Goal: Task Accomplishment & Management: Manage account settings

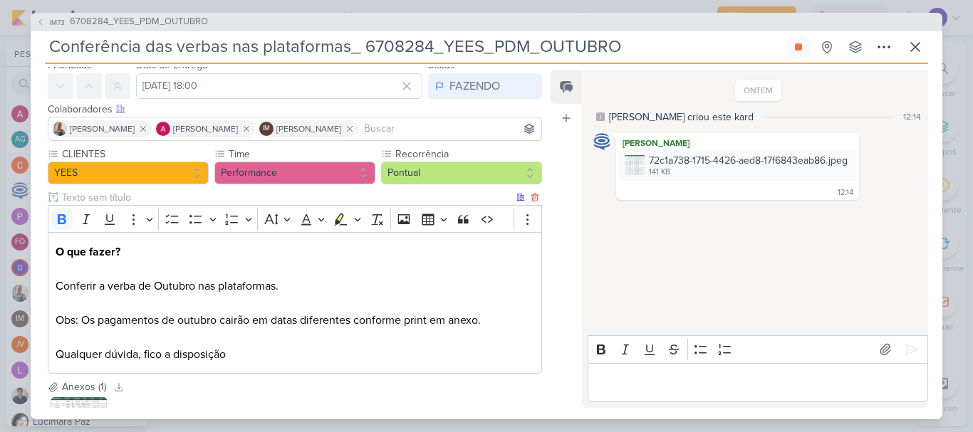
scroll to position [13, 0]
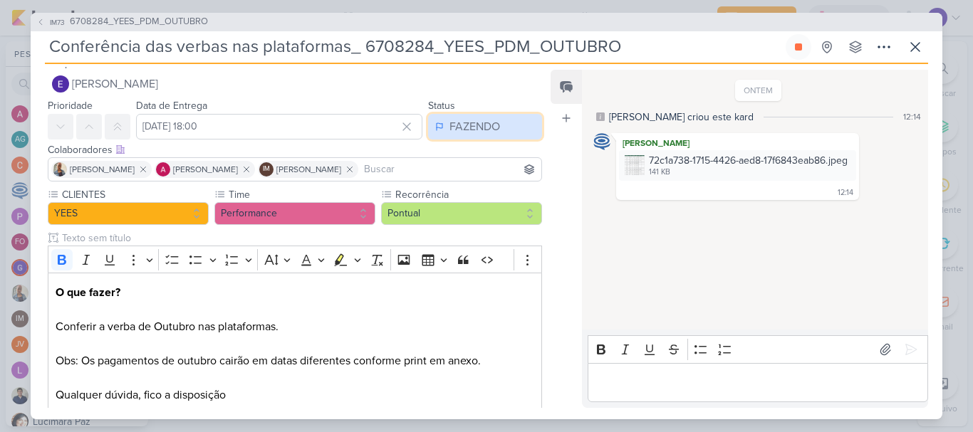
click at [481, 131] on div "FAZENDO" at bounding box center [474, 126] width 51 height 17
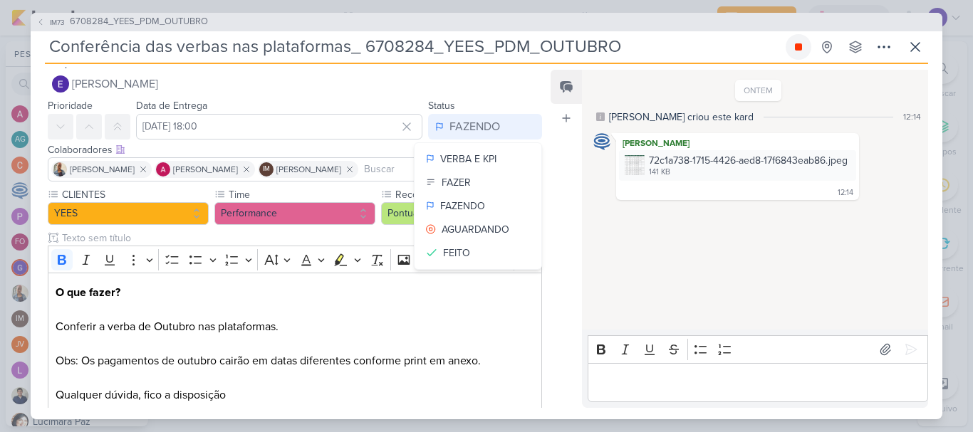
click at [798, 44] on icon at bounding box center [798, 46] width 7 height 7
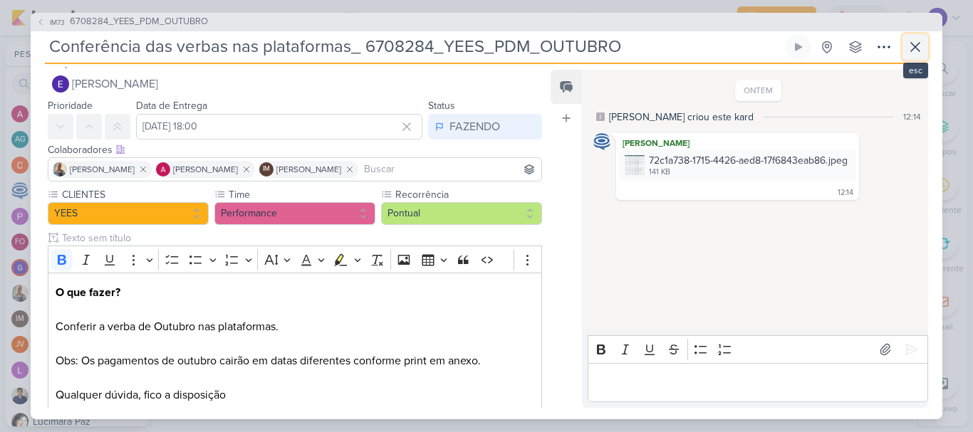
click at [919, 49] on icon at bounding box center [915, 46] width 17 height 17
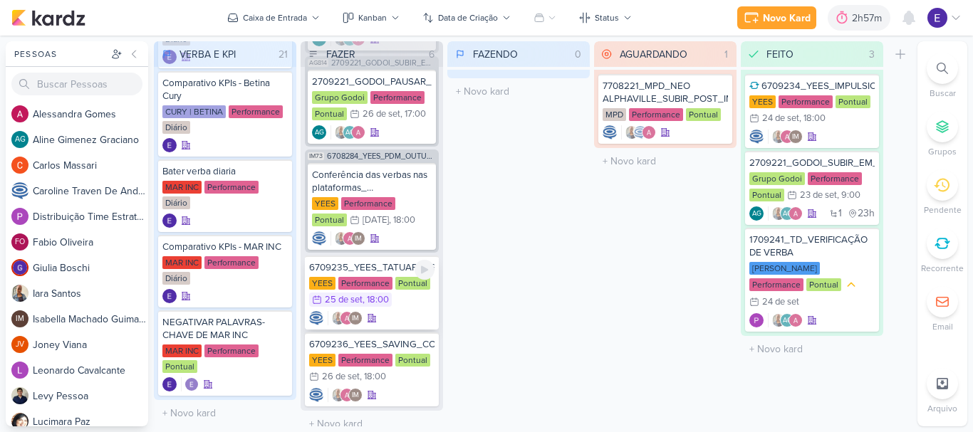
scroll to position [172, 0]
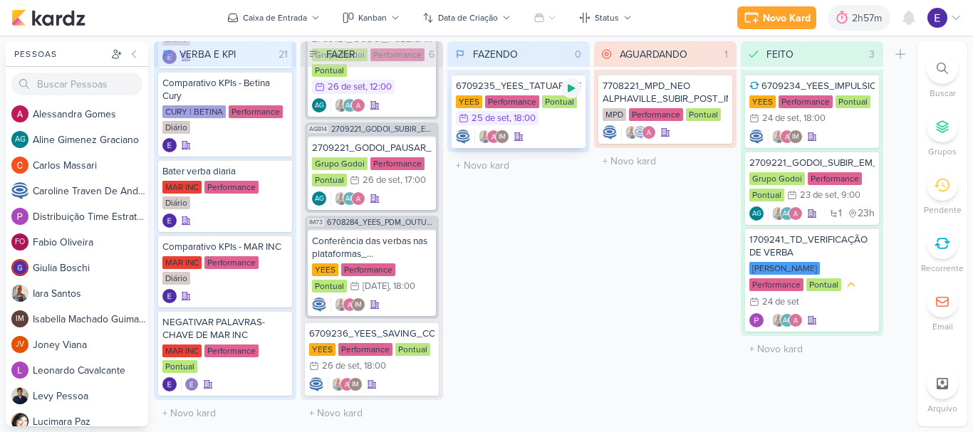
click at [568, 88] on icon at bounding box center [571, 88] width 11 height 11
click at [542, 132] on div "IM" at bounding box center [518, 137] width 125 height 14
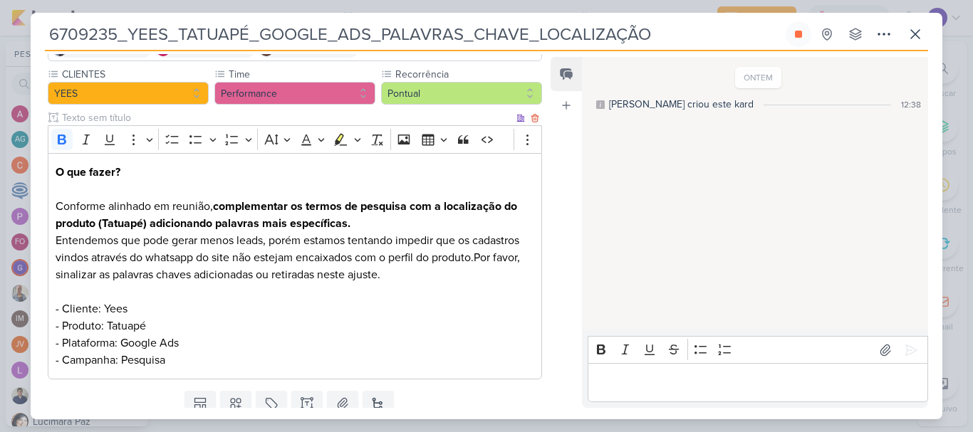
scroll to position [142, 0]
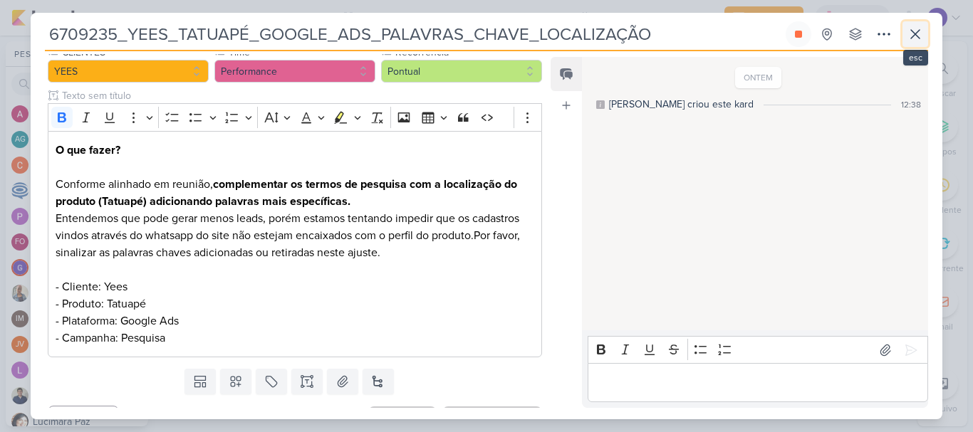
click at [912, 38] on icon at bounding box center [915, 34] width 9 height 9
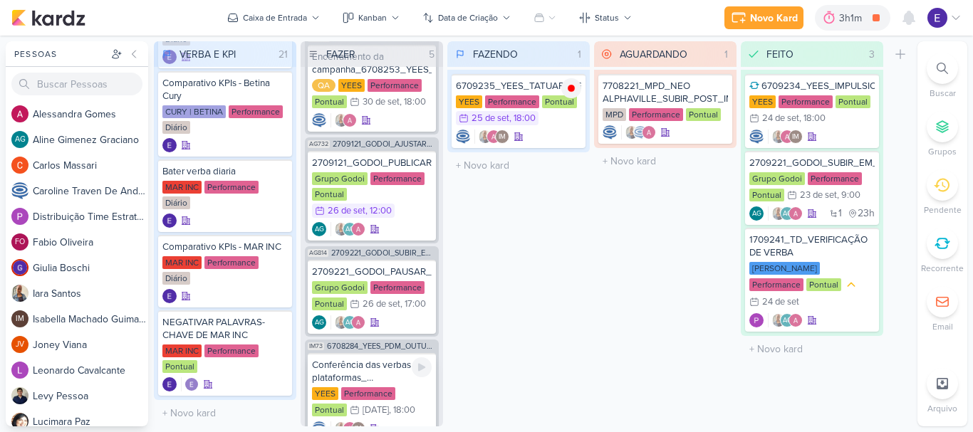
scroll to position [30, 0]
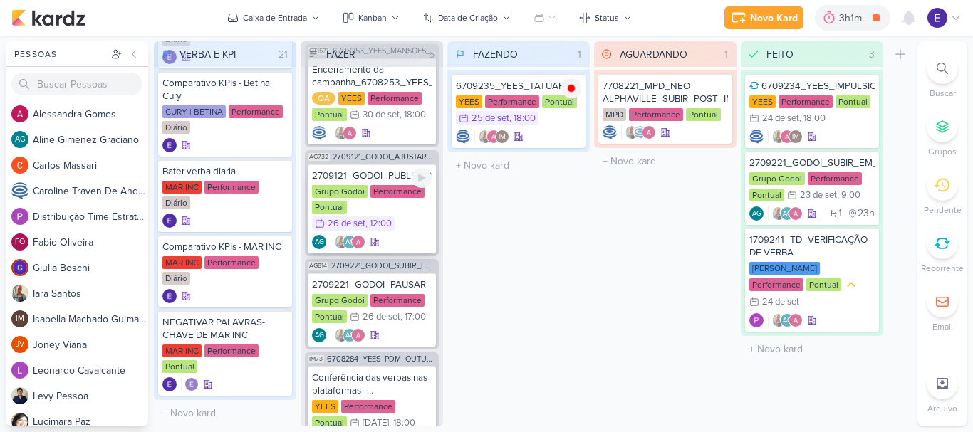
click at [398, 236] on div "AG AG" at bounding box center [372, 242] width 120 height 14
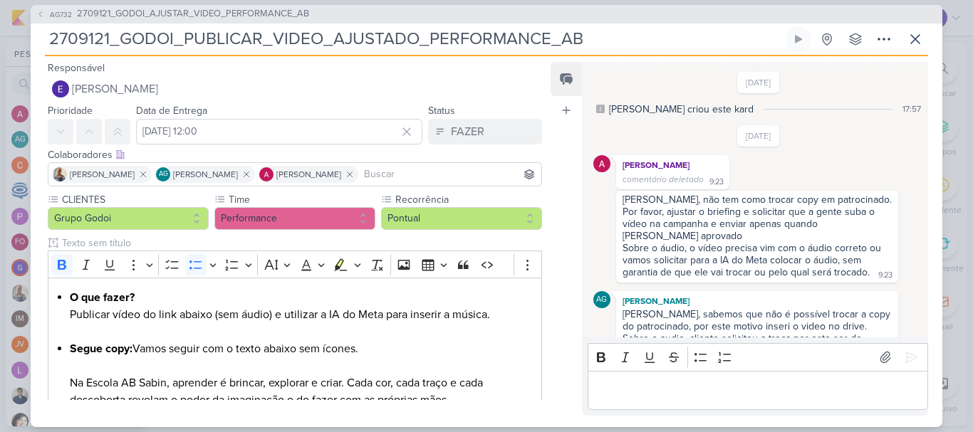
scroll to position [589, 0]
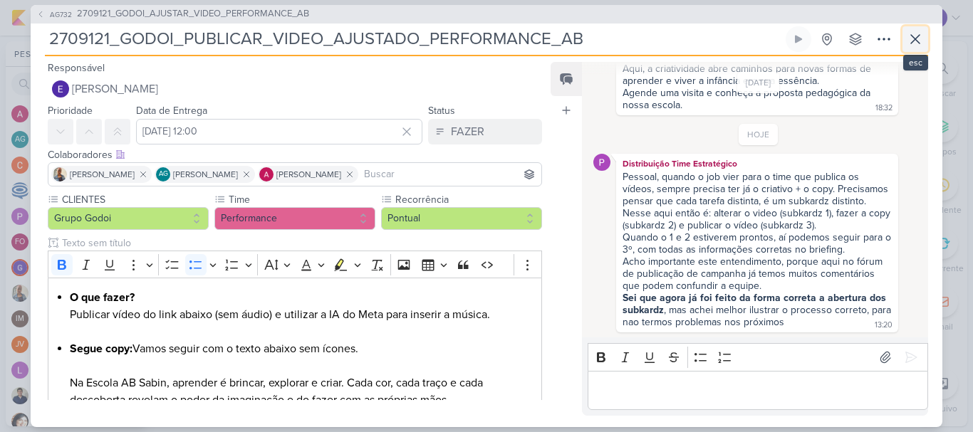
click at [917, 36] on icon at bounding box center [915, 39] width 17 height 17
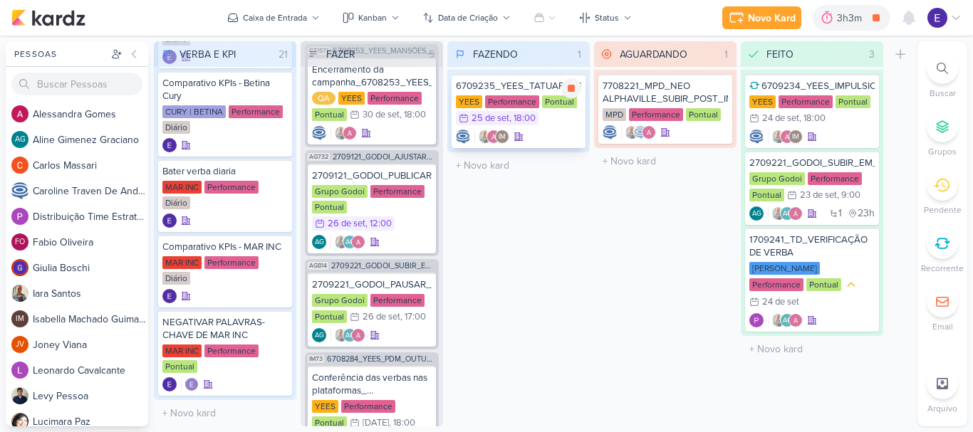
click at [526, 140] on div "IM" at bounding box center [518, 137] width 125 height 14
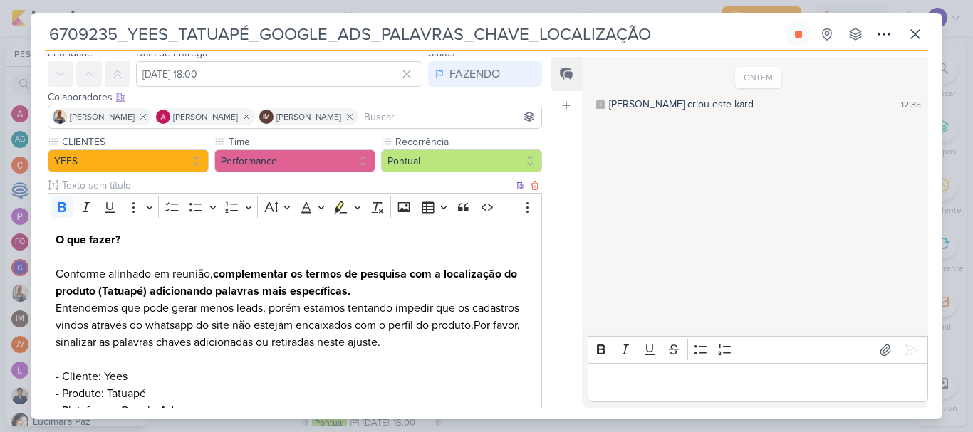
scroll to position [171, 0]
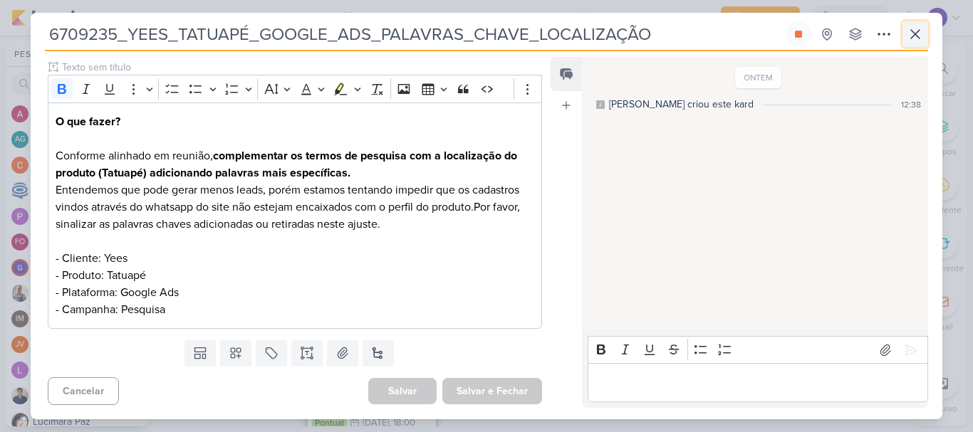
click at [919, 35] on icon at bounding box center [915, 34] width 17 height 17
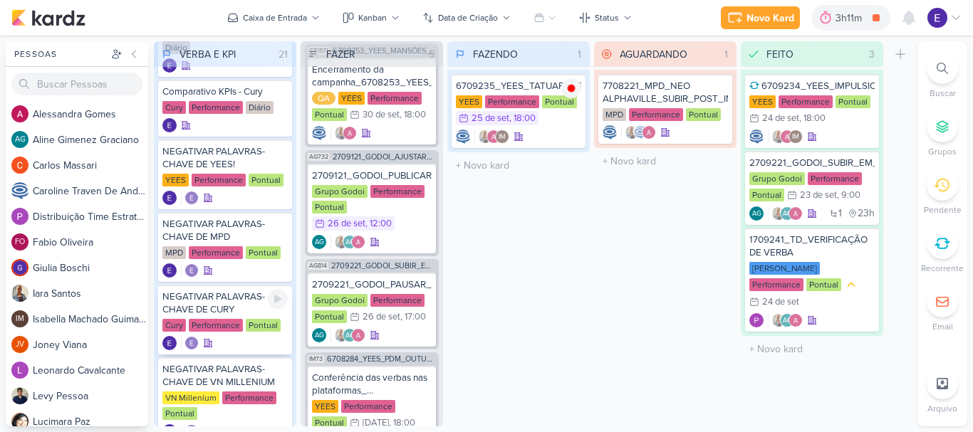
scroll to position [716, 0]
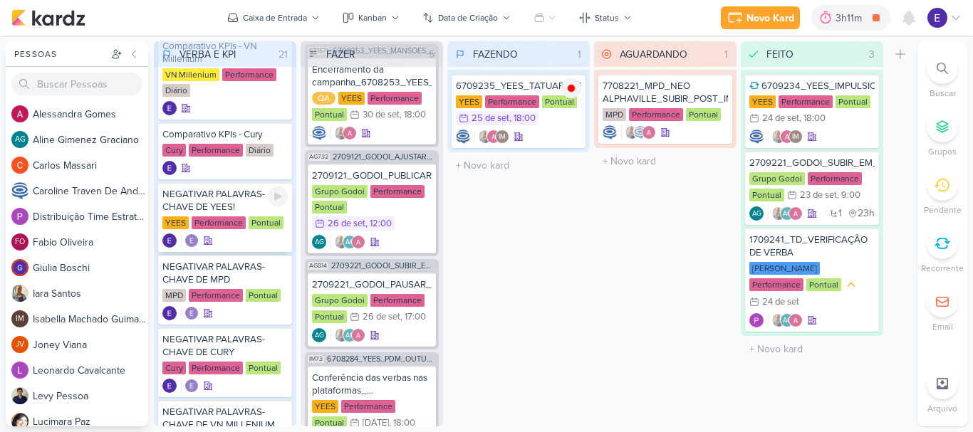
click at [246, 210] on div "NEGATIVAR PALAVRAS-CHAVE DE YEES!" at bounding box center [224, 201] width 125 height 26
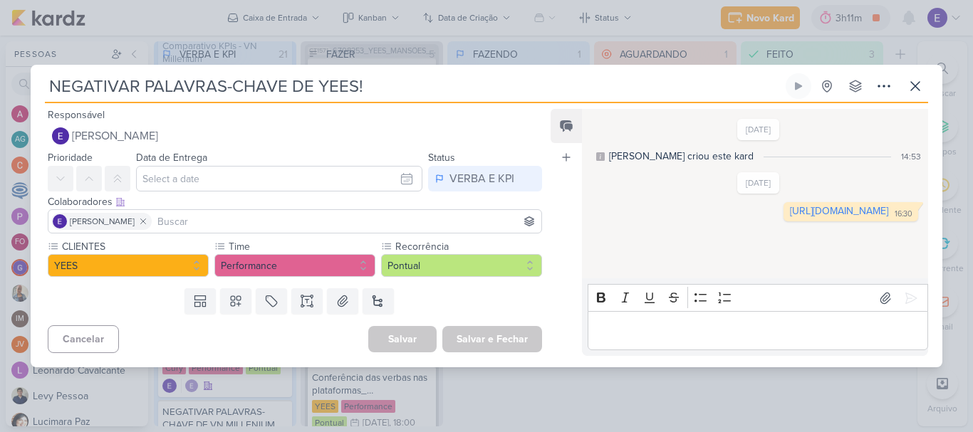
click at [783, 222] on div "[URL][DOMAIN_NAME] 16:30 16:30" at bounding box center [850, 211] width 135 height 19
drag, startPoint x: 655, startPoint y: 234, endPoint x: 539, endPoint y: 65, distance: 205.1
click at [790, 217] on link "[URL][DOMAIN_NAME]" at bounding box center [839, 211] width 98 height 12
click at [924, 79] on button at bounding box center [915, 86] width 26 height 26
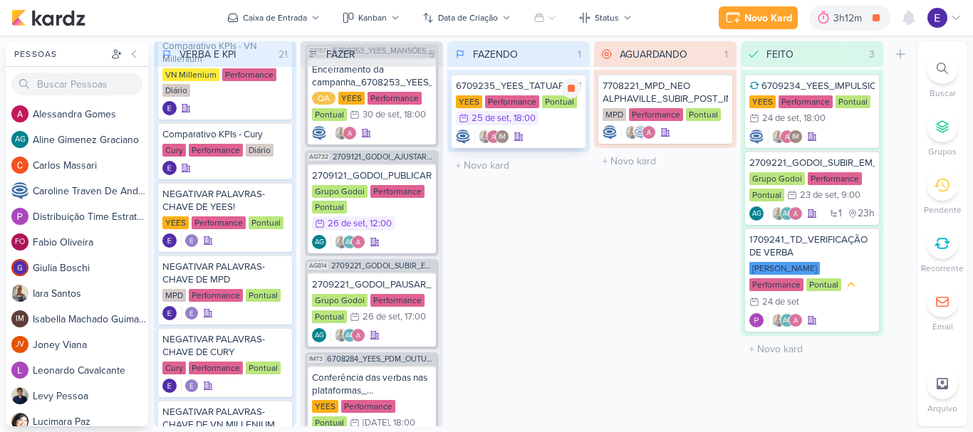
click at [564, 136] on div "IM" at bounding box center [518, 137] width 125 height 14
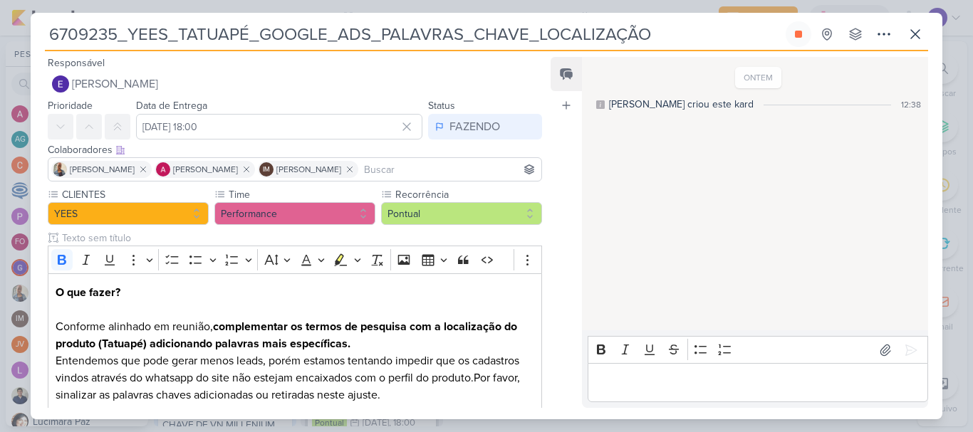
click at [615, 375] on p "Editor editing area: main" at bounding box center [757, 383] width 325 height 17
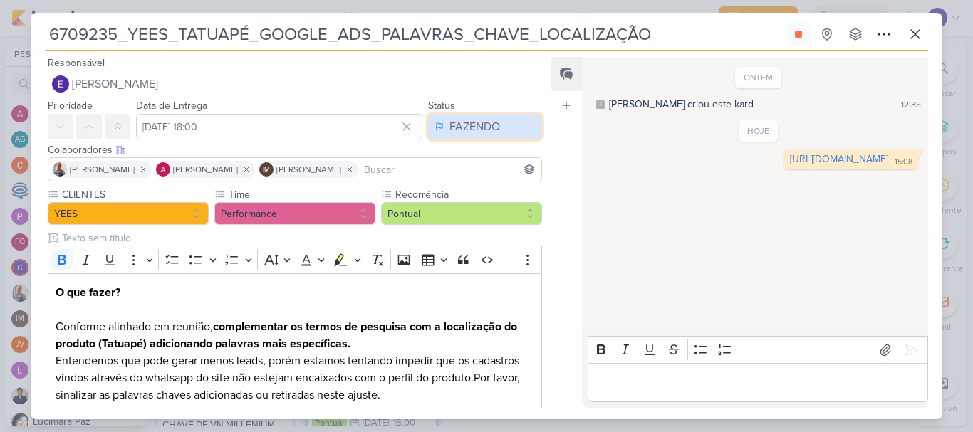
click at [435, 125] on icon at bounding box center [439, 126] width 9 height 11
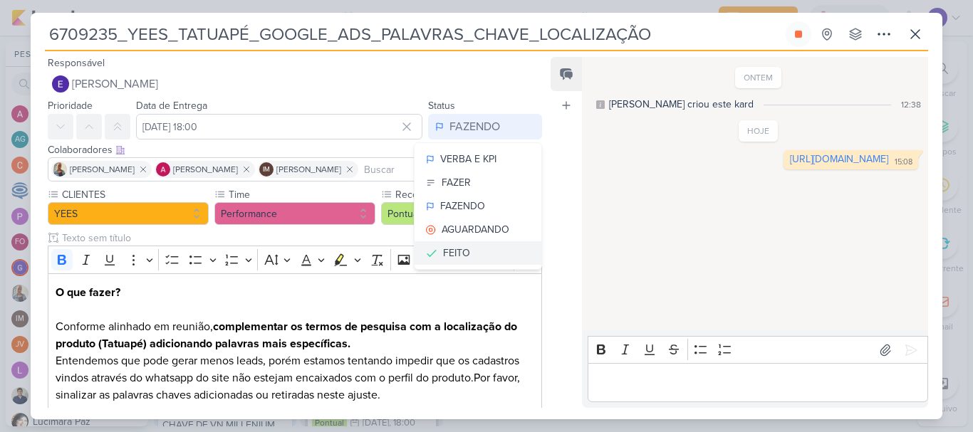
click at [462, 249] on div "FEITO" at bounding box center [456, 253] width 27 height 15
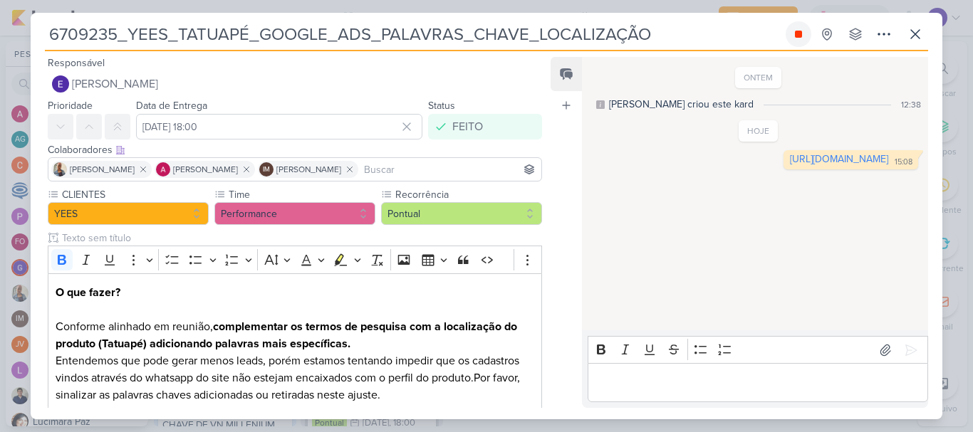
click at [794, 33] on icon at bounding box center [798, 33] width 11 height 11
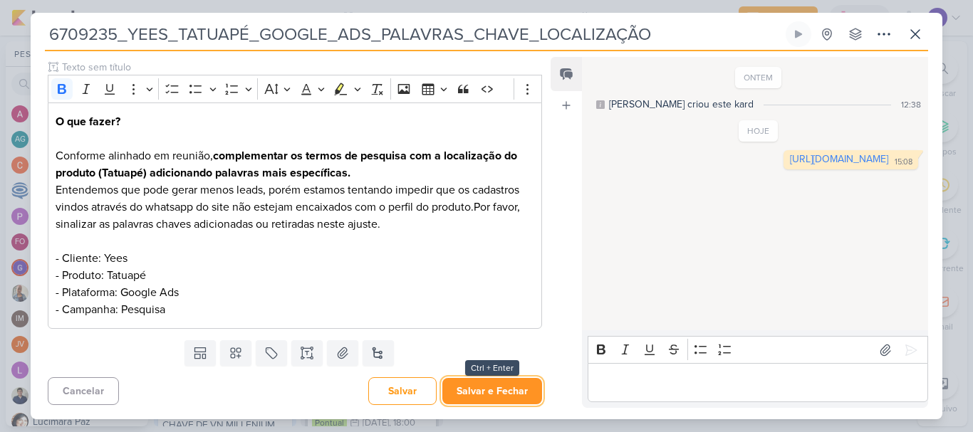
click at [490, 396] on button "Salvar e Fechar" at bounding box center [492, 391] width 100 height 26
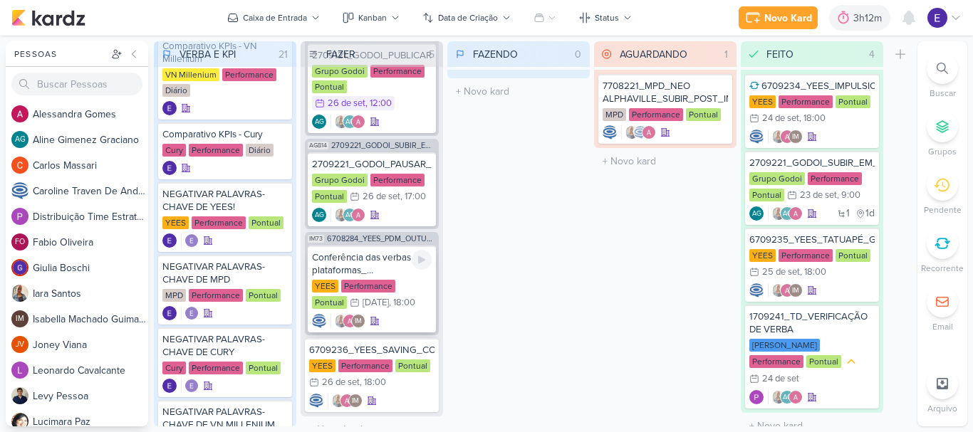
scroll to position [172, 0]
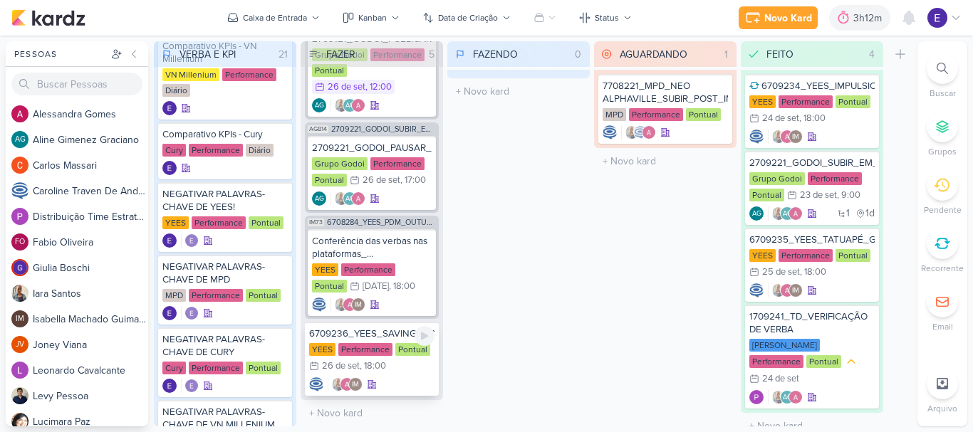
click at [409, 379] on div "IM" at bounding box center [371, 384] width 125 height 14
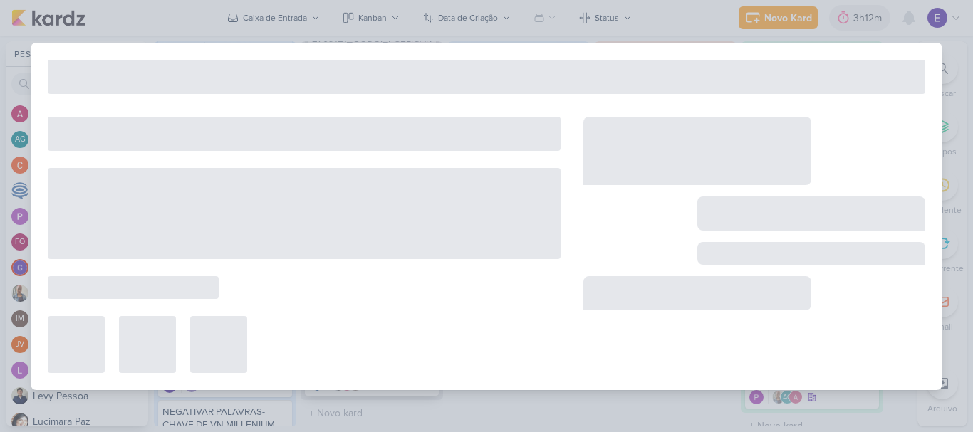
type input "6709236_YEES_SAVING_CONTAS_PERFORMANCE"
type input "[DATE] 18:00"
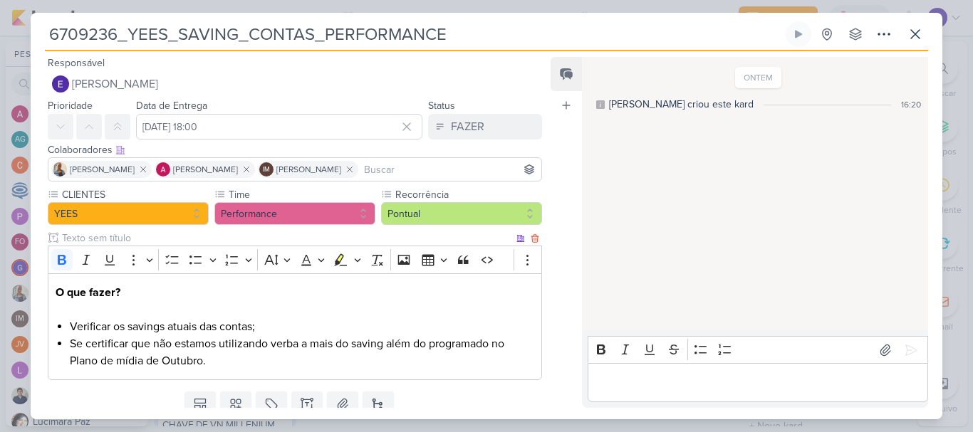
scroll to position [51, 0]
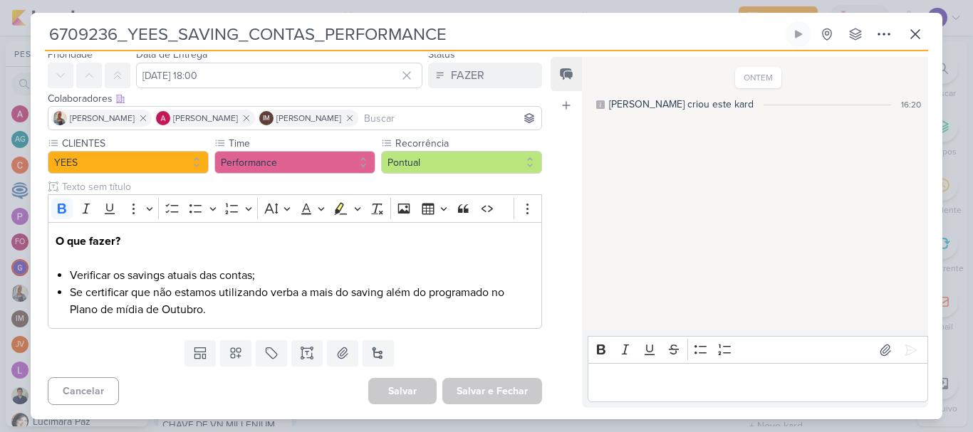
click at [593, 263] on div "ONTEM [PERSON_NAME] criou este kard 16:20" at bounding box center [754, 194] width 345 height 272
click at [913, 37] on icon at bounding box center [915, 34] width 9 height 9
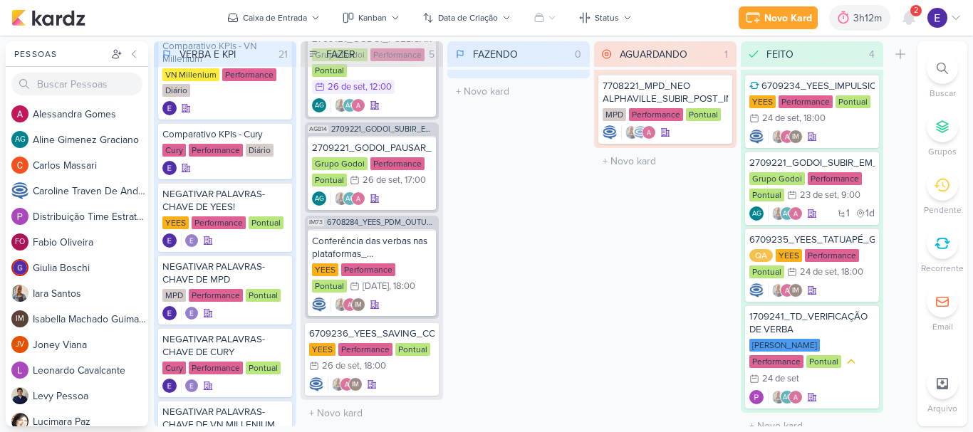
click at [895, 22] on div "Novo Kard Ctrl + k 3h12m Sessão desligada... Hoje 3h12m Semana 1h55m Mês 1h55m …" at bounding box center [850, 18] width 223 height 26
click at [905, 26] on div at bounding box center [909, 18] width 26 height 26
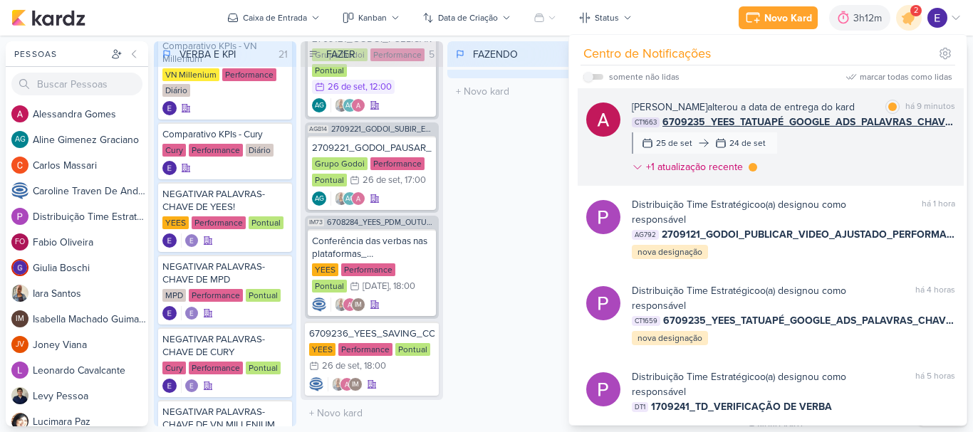
click at [911, 166] on div "[PERSON_NAME] alterou a data de entrega do kard marcar como lida há 9 minutos C…" at bounding box center [793, 140] width 323 height 80
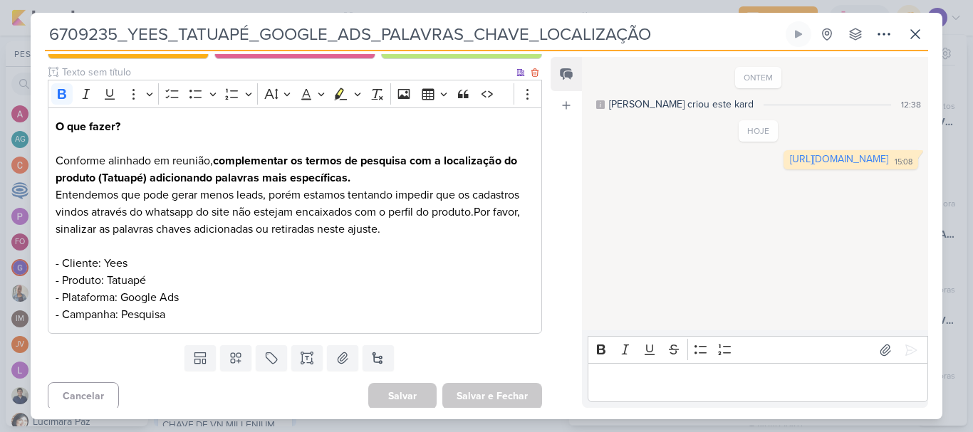
scroll to position [0, 0]
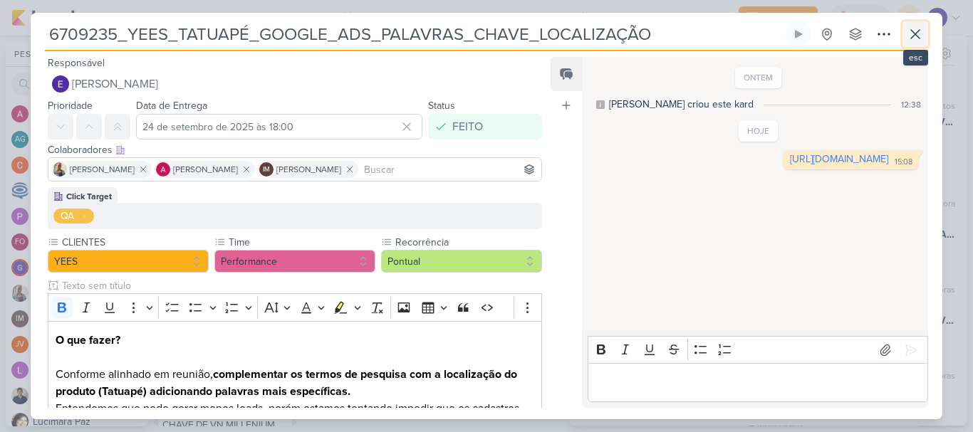
click at [914, 38] on icon at bounding box center [915, 34] width 17 height 17
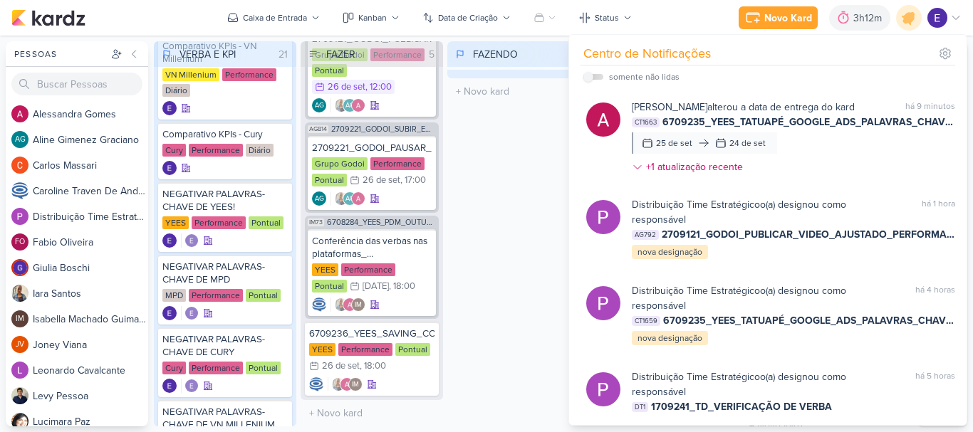
click at [509, 246] on div "FAZENDO 0 Mover Para Esquerda Mover Para Direita [GEOGRAPHIC_DATA] O título do …" at bounding box center [518, 233] width 142 height 385
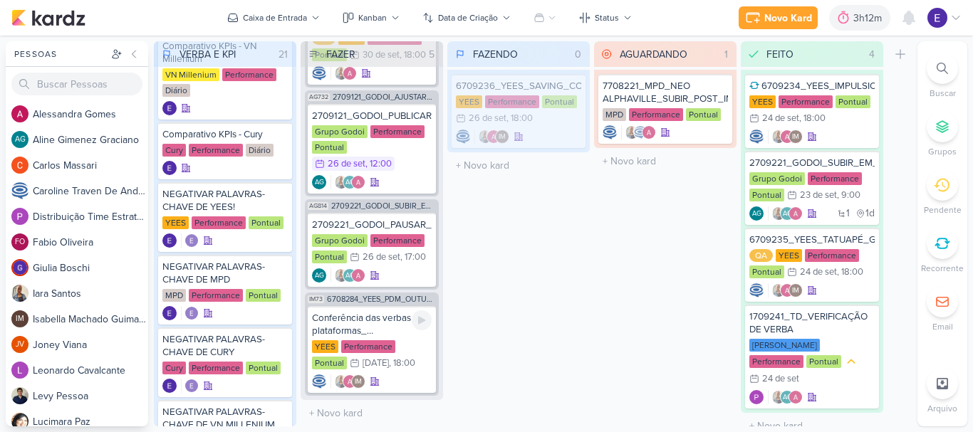
scroll to position [95, 0]
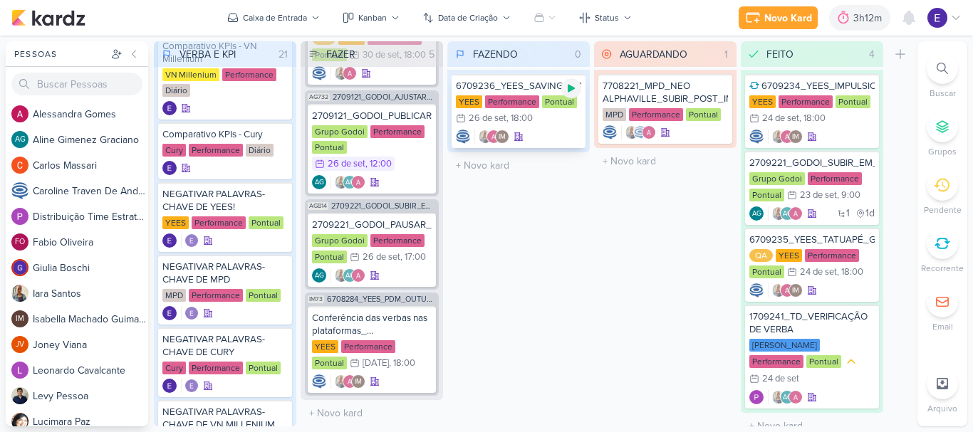
click at [566, 84] on icon at bounding box center [571, 88] width 11 height 11
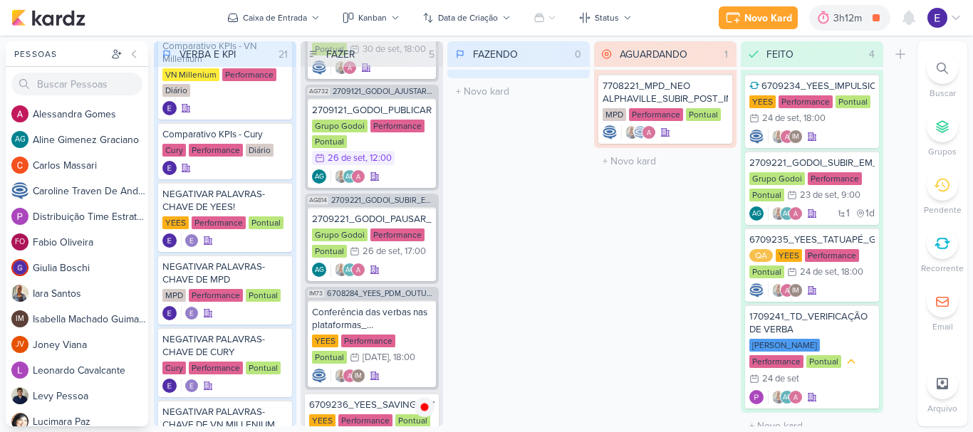
scroll to position [172, 0]
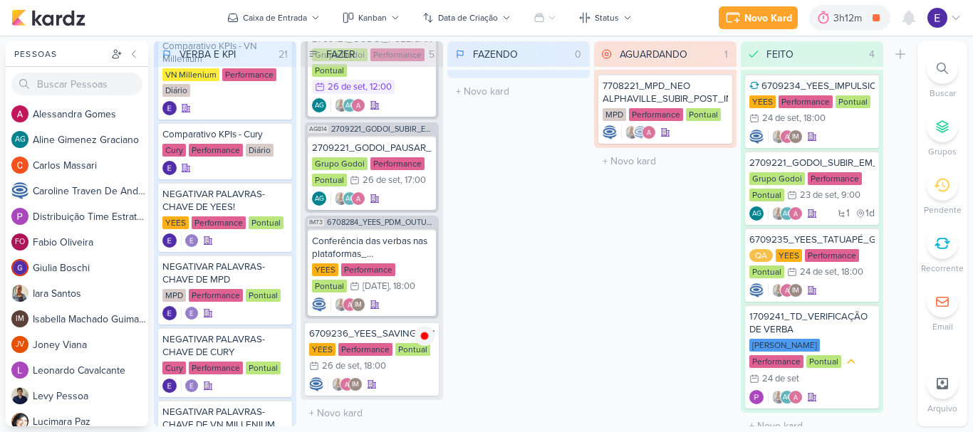
click at [559, 110] on div "FAZENDO 0 Mover Para Esquerda Mover Para Direita [GEOGRAPHIC_DATA] O título do …" at bounding box center [518, 233] width 142 height 385
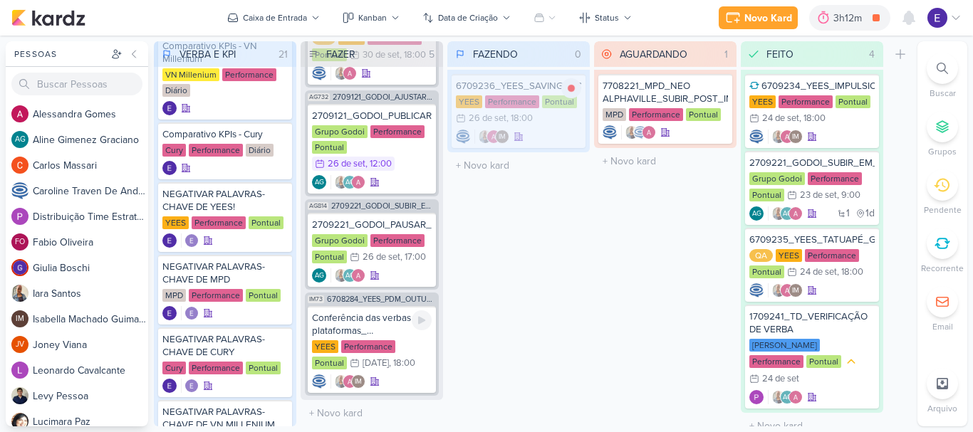
scroll to position [95, 0]
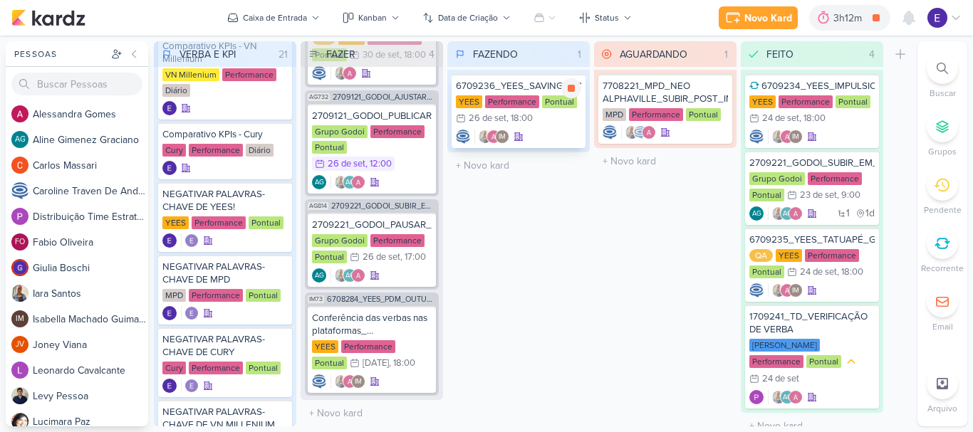
click at [516, 137] on icon at bounding box center [519, 137] width 10 height 10
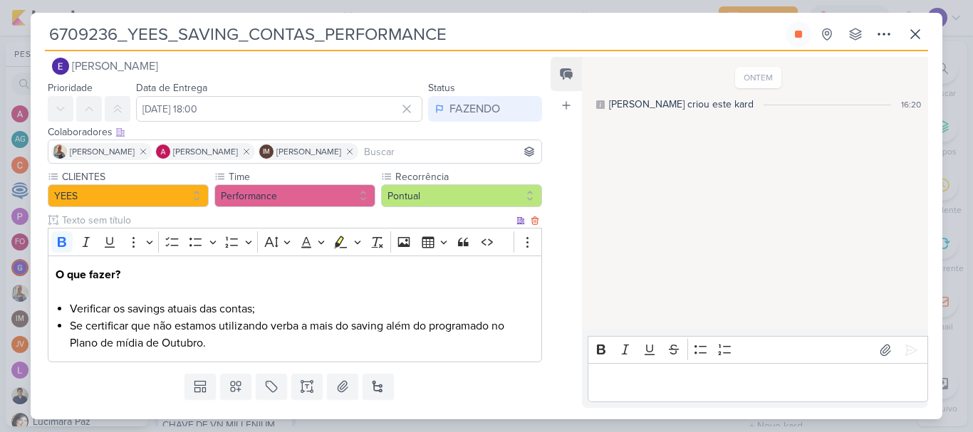
scroll to position [0, 0]
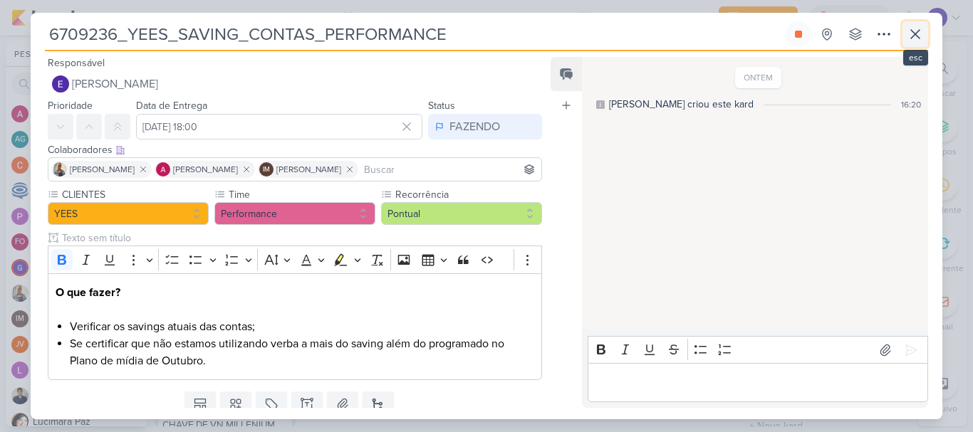
click at [921, 27] on icon at bounding box center [915, 34] width 17 height 17
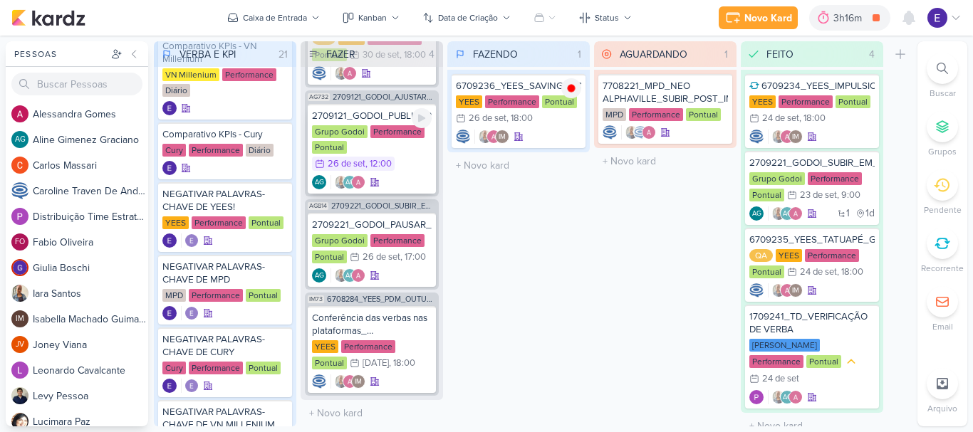
scroll to position [95, 0]
